Goal: Navigation & Orientation: Find specific page/section

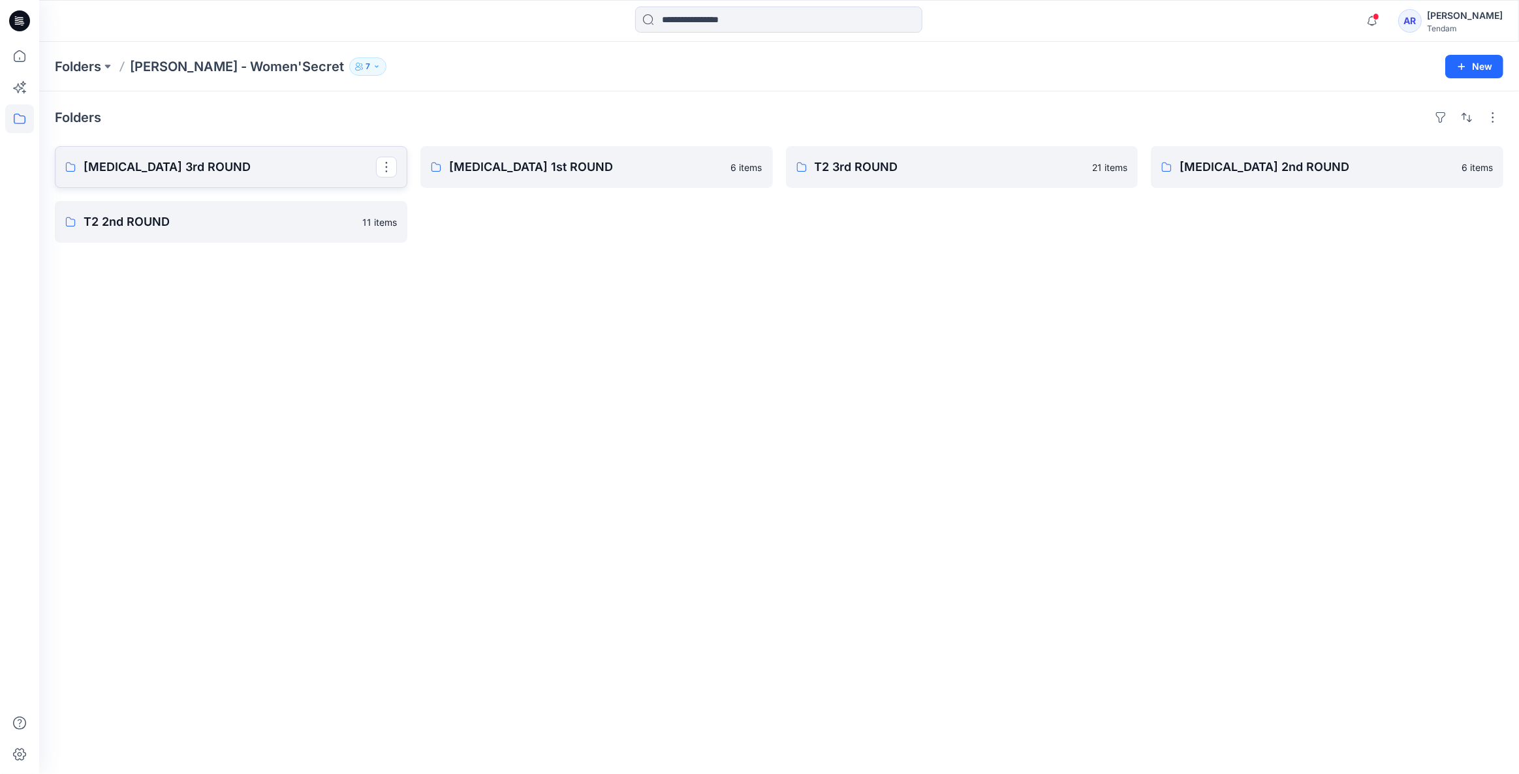
click at [208, 167] on p "[MEDICAL_DATA] 3rd ROUND" at bounding box center [230, 167] width 293 height 18
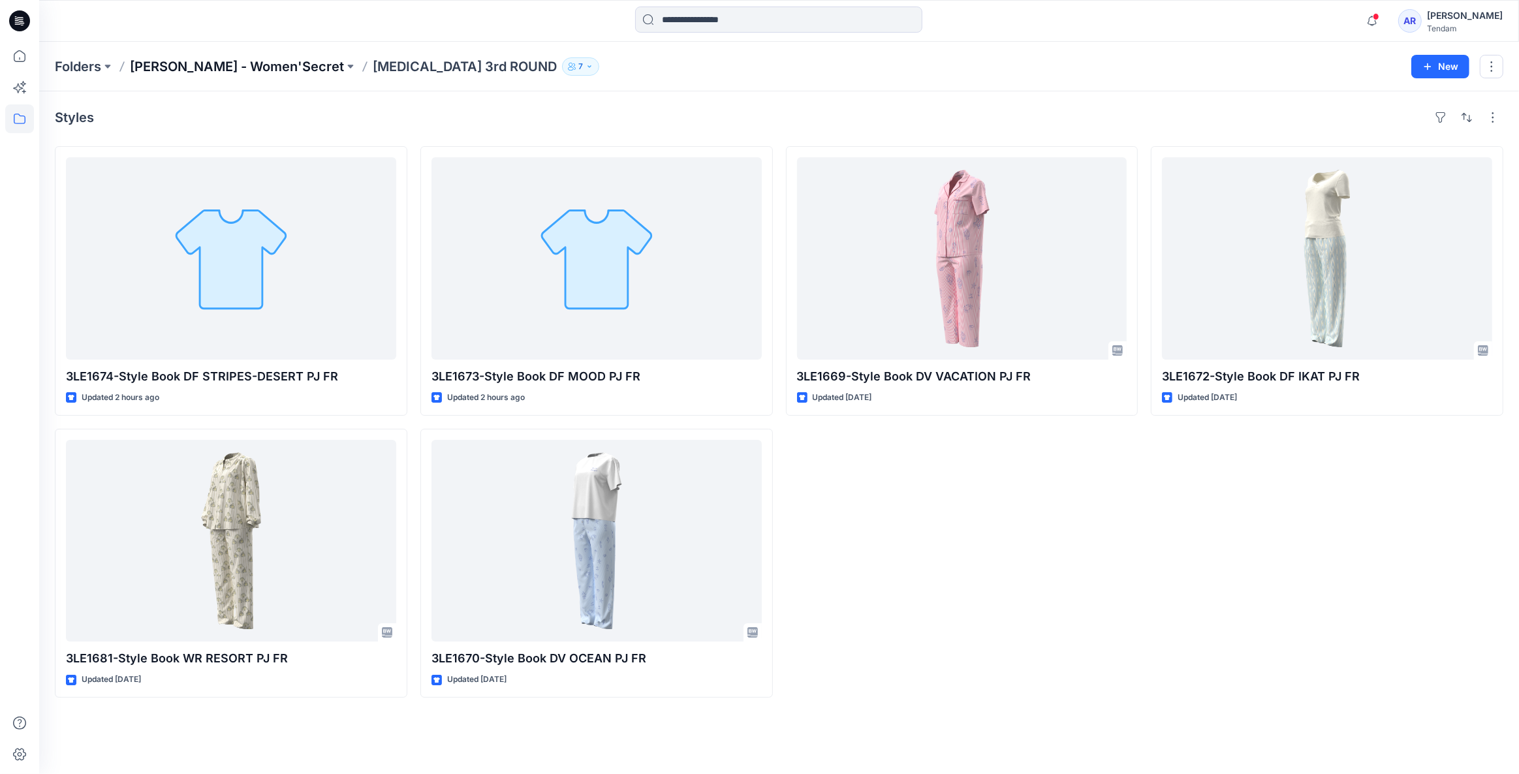
click at [269, 67] on p "[PERSON_NAME] - Women'Secret" at bounding box center [237, 66] width 214 height 18
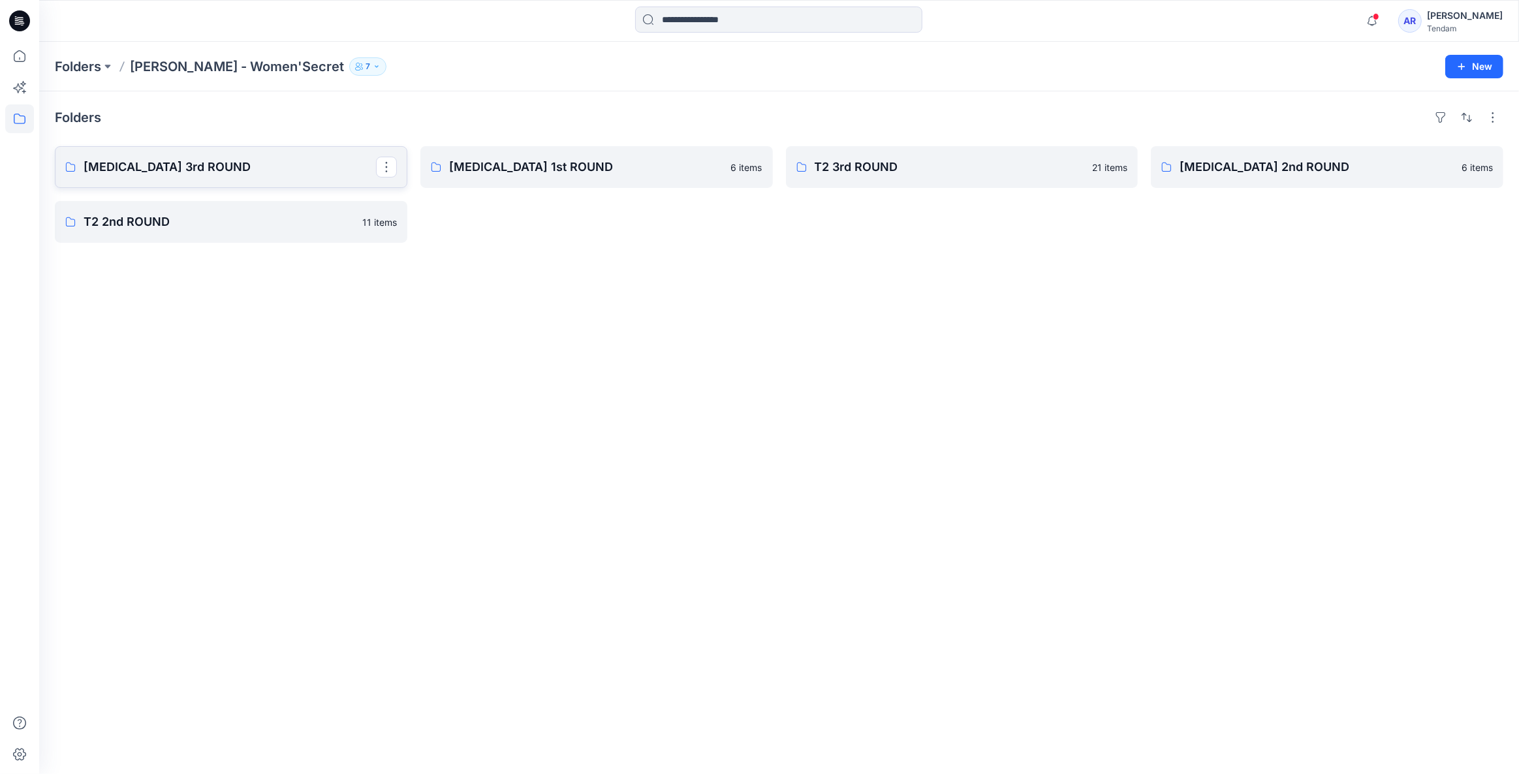
click at [279, 165] on p "[MEDICAL_DATA] 3rd ROUND" at bounding box center [230, 167] width 293 height 18
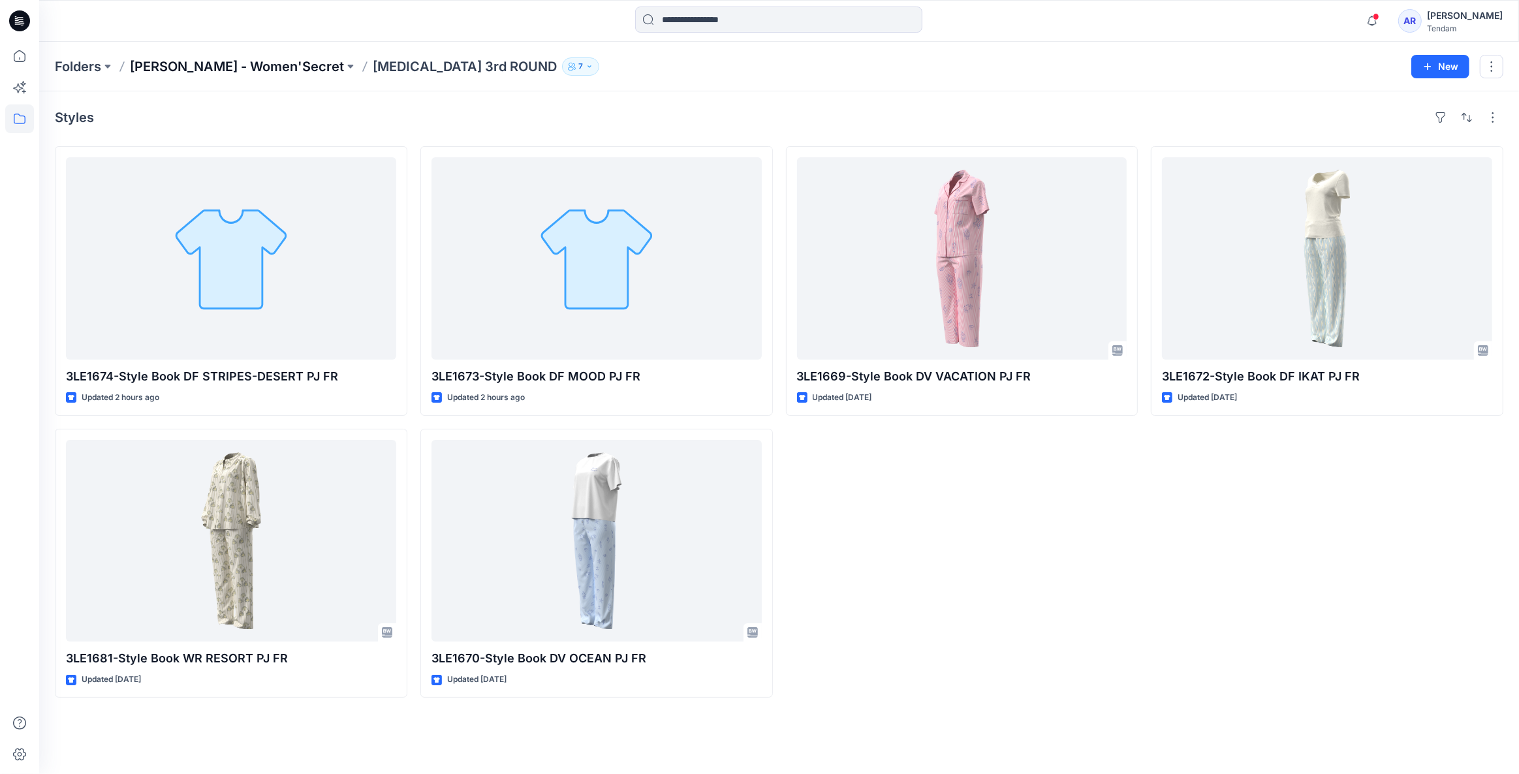
click at [239, 62] on p "[PERSON_NAME] - Women'Secret" at bounding box center [237, 66] width 214 height 18
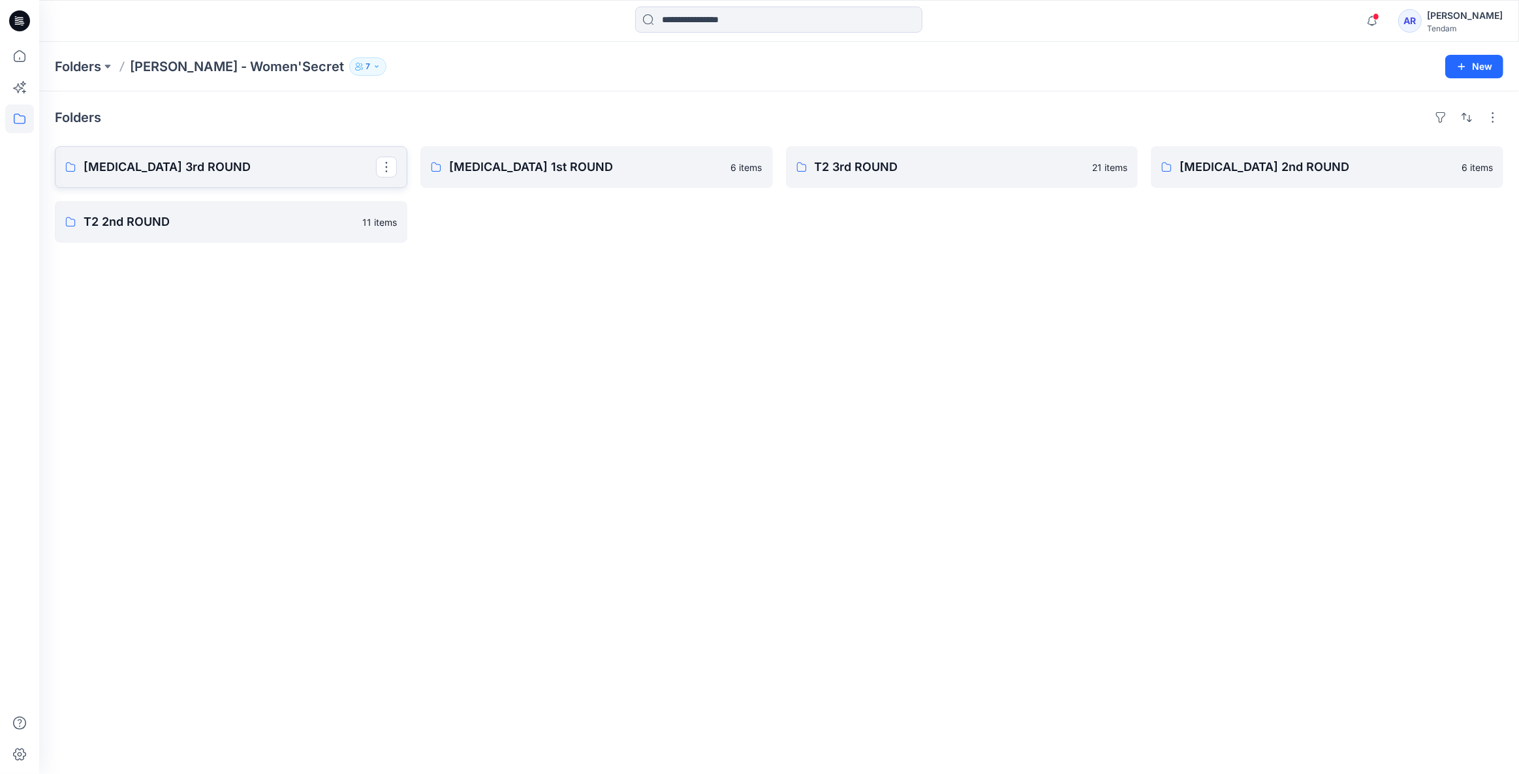
click at [243, 155] on link "[MEDICAL_DATA] 3rd ROUND" at bounding box center [231, 167] width 353 height 42
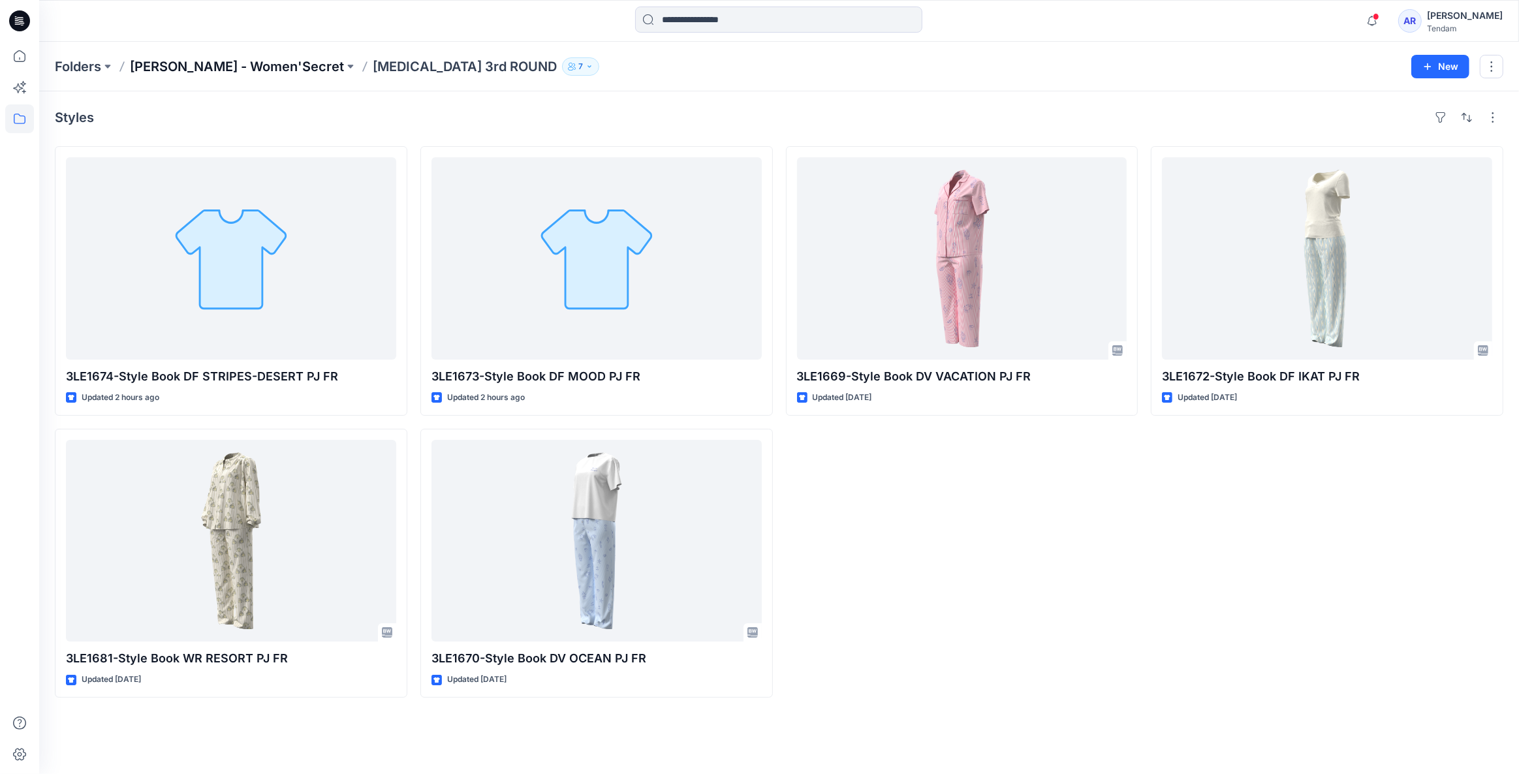
click at [187, 69] on p "[PERSON_NAME] - Women'Secret" at bounding box center [237, 66] width 214 height 18
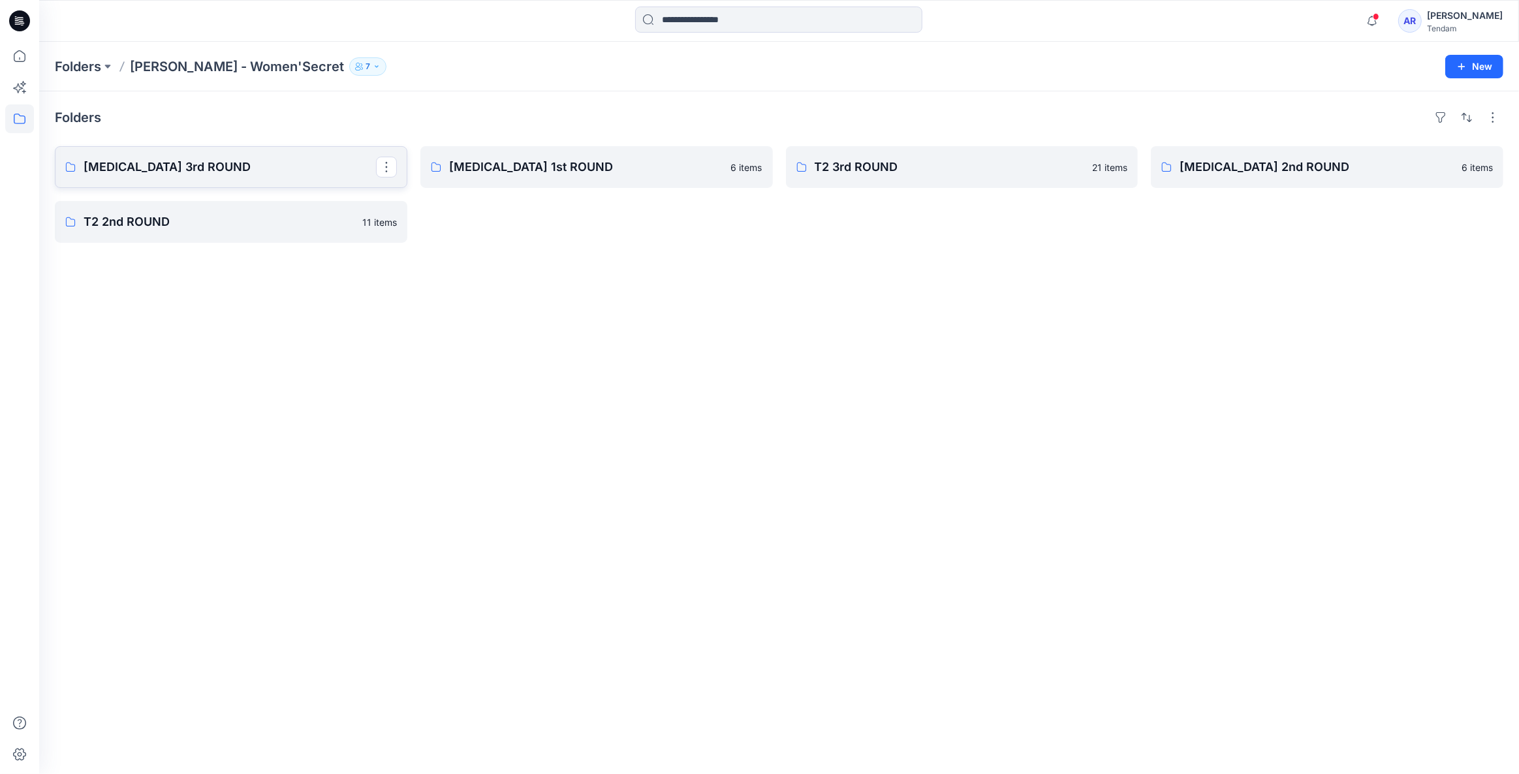
click at [306, 168] on p "[MEDICAL_DATA] 3rd ROUND" at bounding box center [230, 167] width 293 height 18
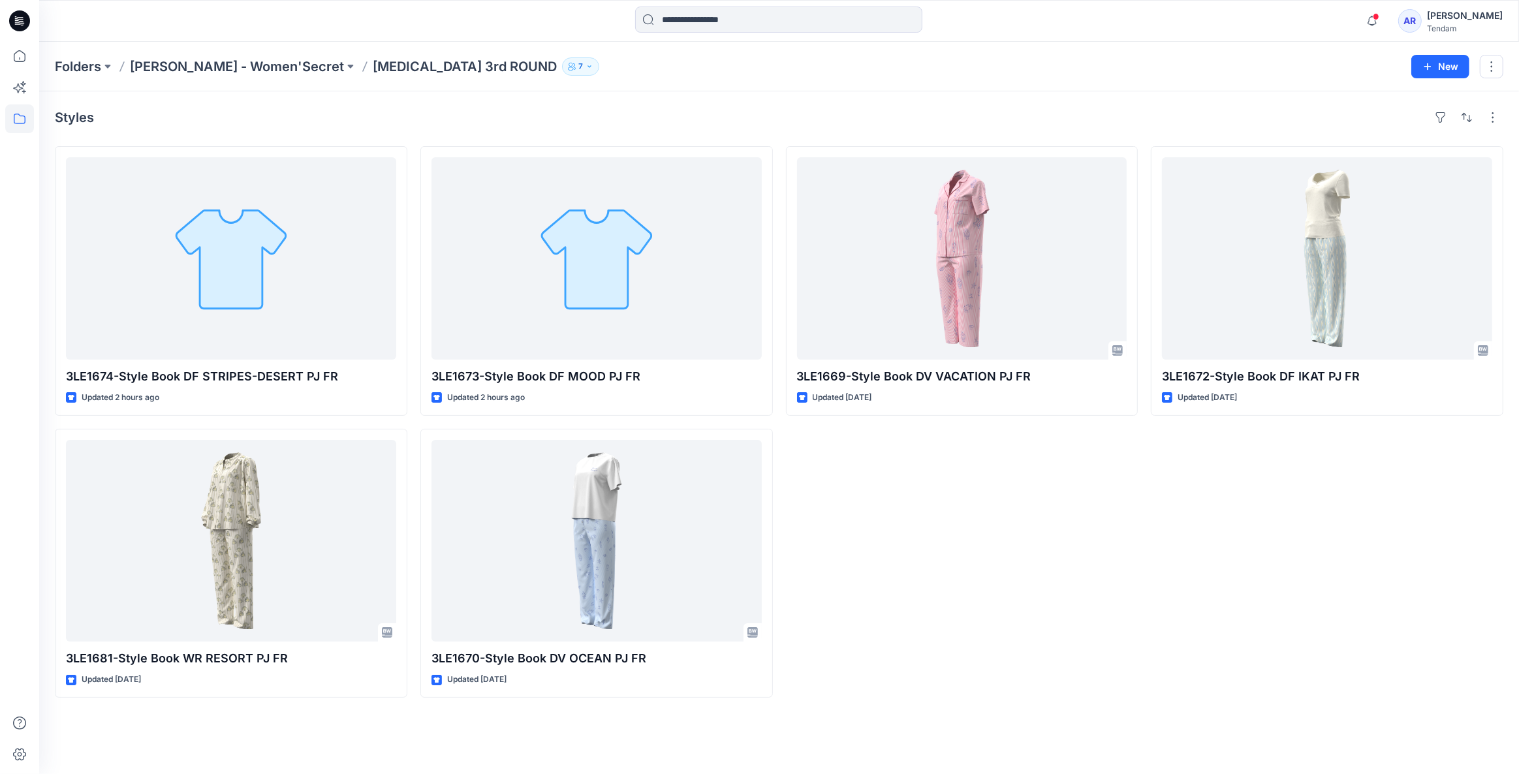
click at [970, 603] on div "3LE1669-Style Book DV VACATION PJ FR Updated [DATE]" at bounding box center [962, 422] width 353 height 552
